Goal: Task Accomplishment & Management: Complete application form

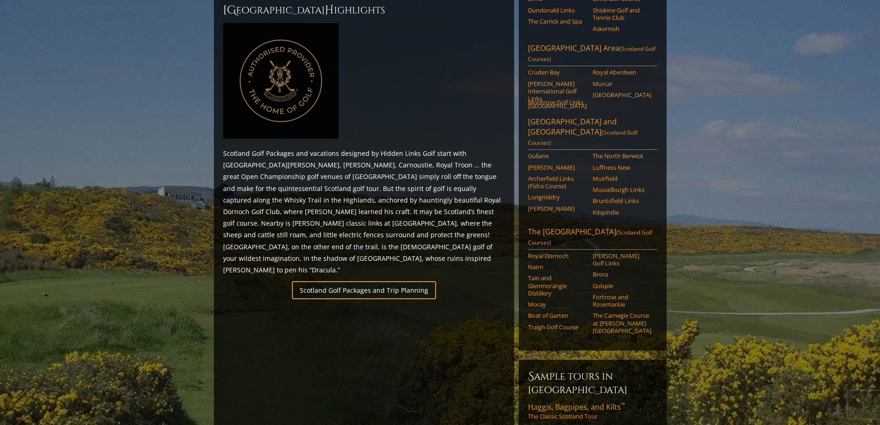
scroll to position [416, 0]
click at [380, 280] on link "Scotland Golf Packages and Trip Planning" at bounding box center [364, 289] width 144 height 18
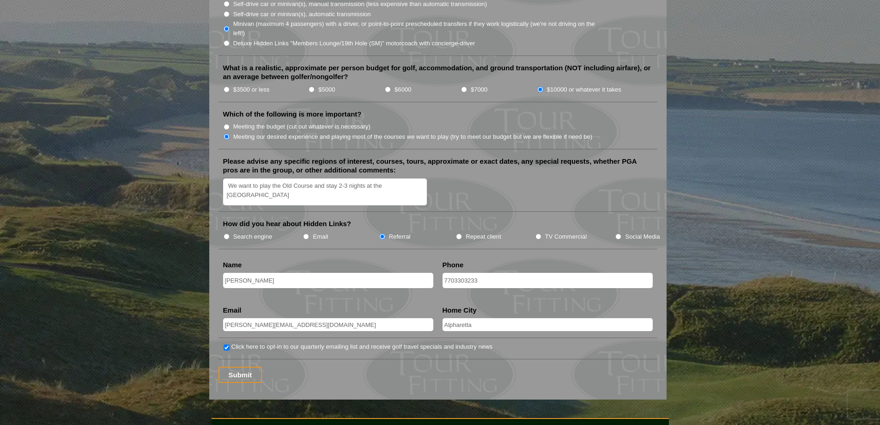
scroll to position [1109, 0]
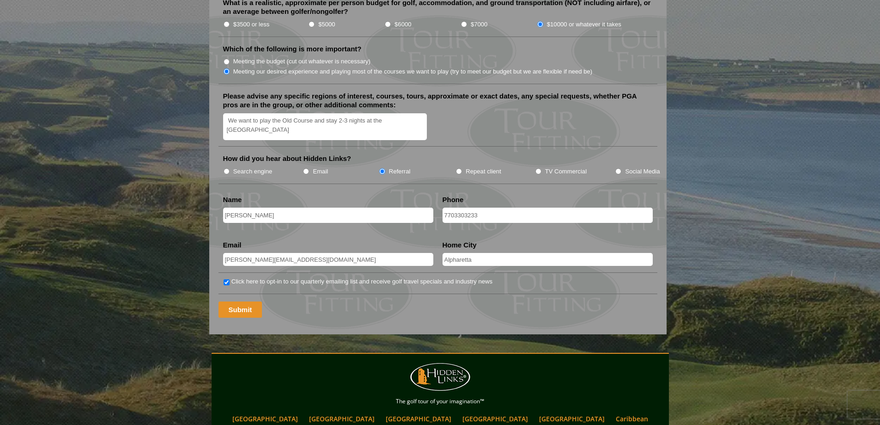
click at [243, 301] on input "Submit" at bounding box center [241, 309] width 44 height 16
